Goal: Information Seeking & Learning: Compare options

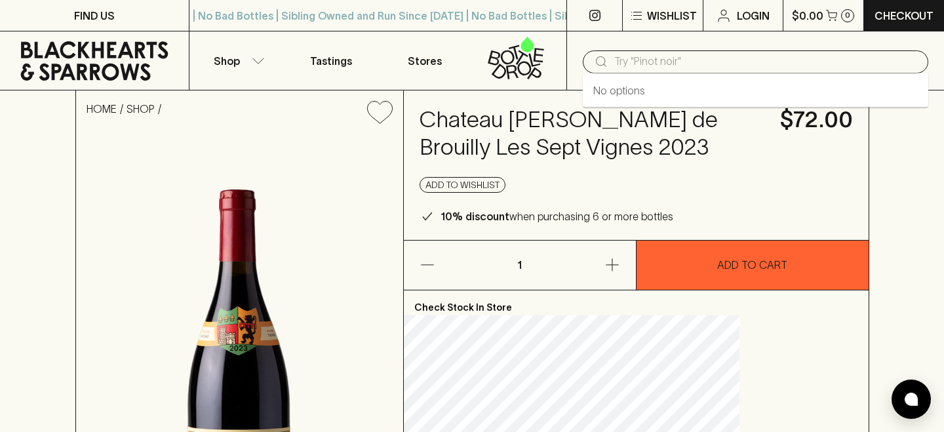
click at [635, 64] on input "text" at bounding box center [766, 61] width 304 height 21
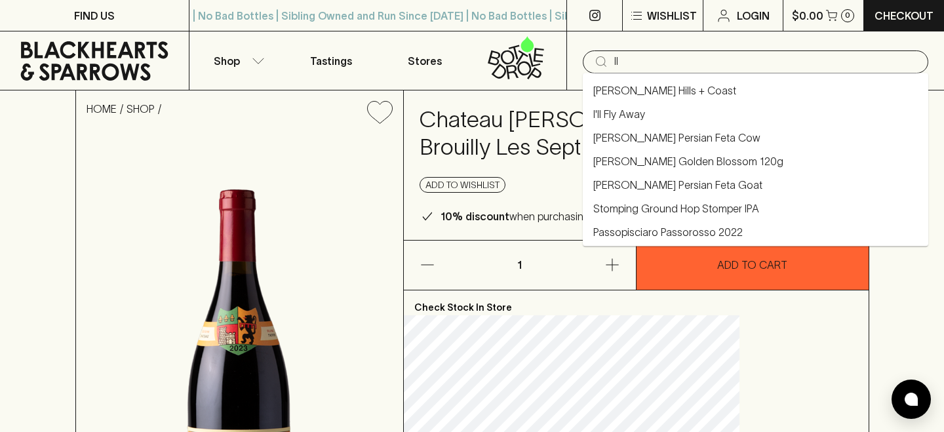
type input "l"
click at [658, 140] on link "Dirty 3 All The Dirts Pinot Noir 2023" at bounding box center [675, 138] width 164 height 16
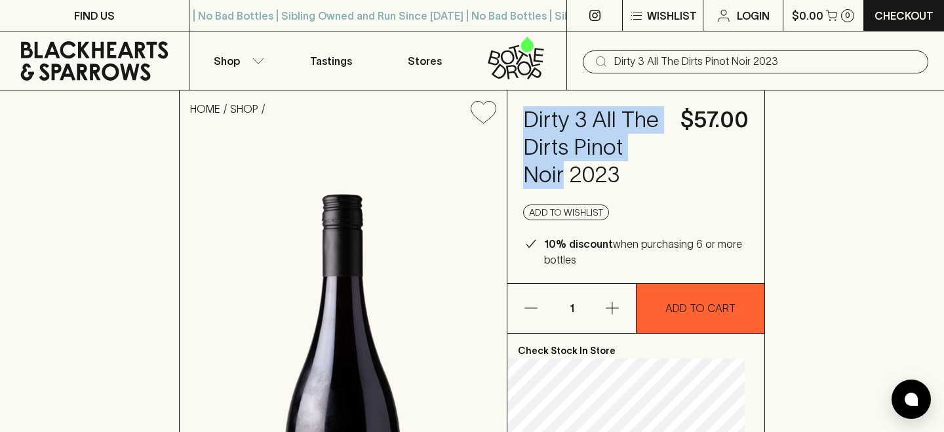
drag, startPoint x: 631, startPoint y: 176, endPoint x: 536, endPoint y: 104, distance: 119.7
click at [536, 104] on div "Dirty 3 All The Dirts Pinot Noir 2023 $57.00 Add to wishlist 10% discount when …" at bounding box center [635, 186] width 257 height 193
copy h4 "Dirty 3 All The Dirts Pinot Noir"
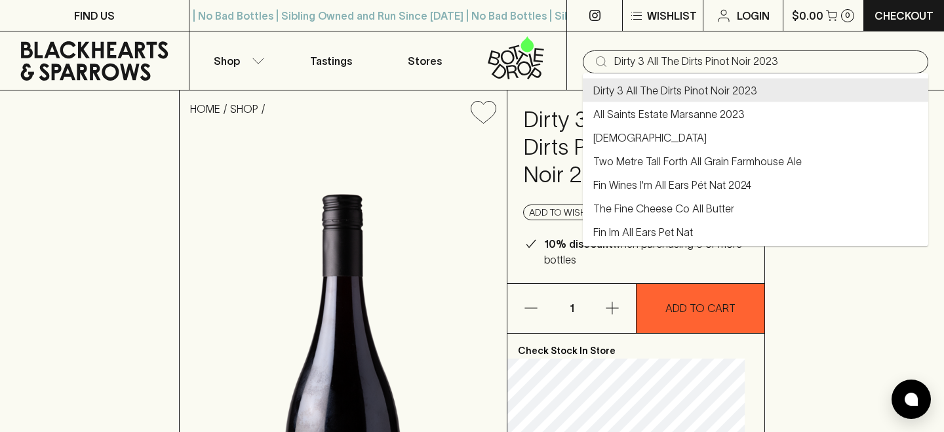
click at [690, 63] on input "Dirty 3 All The Dirts Pinot Noir 2023" at bounding box center [766, 61] width 304 height 21
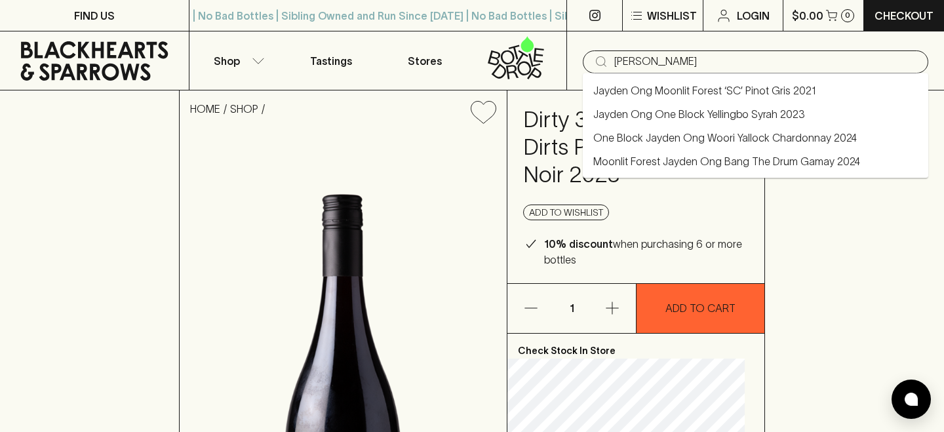
click at [738, 117] on link "Jayden Ong One Block Yellingbo Syrah 2023" at bounding box center [699, 114] width 212 height 16
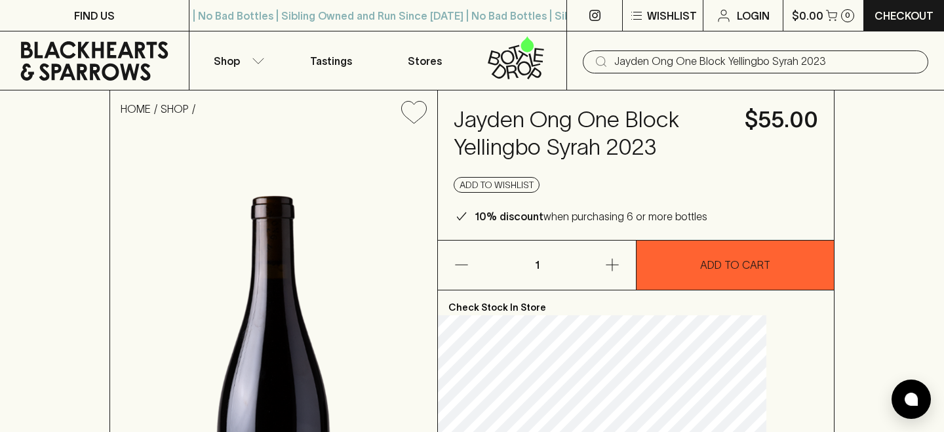
type input "Jayden Ong One Block Yellingbo Syrah 2023"
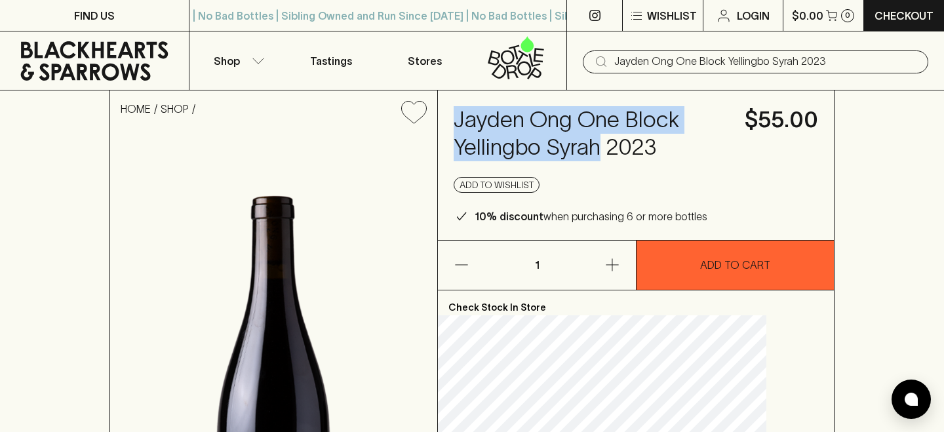
drag, startPoint x: 696, startPoint y: 148, endPoint x: 481, endPoint y: 125, distance: 216.2
click at [481, 125] on div "Jayden Ong One Block Yellingbo Syrah 2023 $55.00 Add to wishlist 10% discount w…" at bounding box center [636, 164] width 396 height 149
copy h4 "Jayden Ong One Block Yellingbo Syrah"
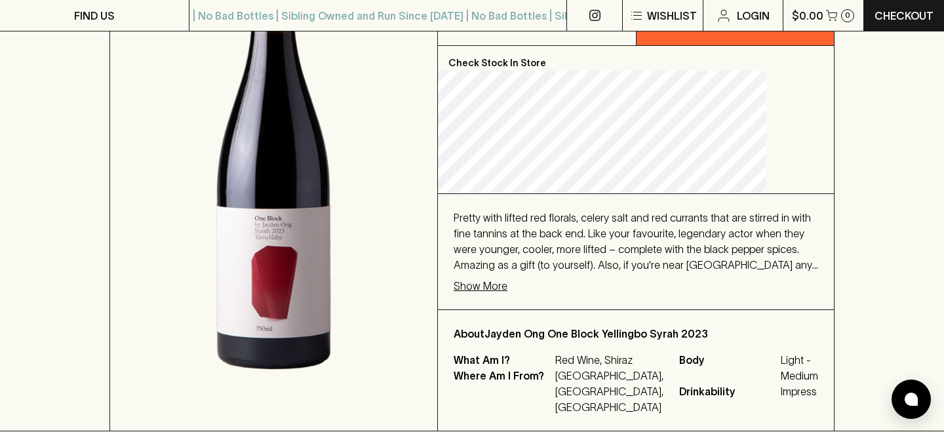
scroll to position [250, 0]
